Goal: Information Seeking & Learning: Learn about a topic

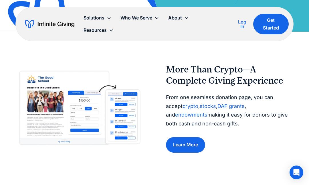
scroll to position [225, 0]
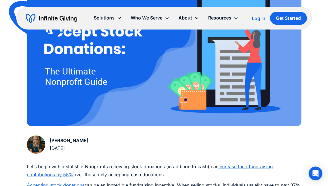
scroll to position [185, 0]
